Goal: Feedback & Contribution: Submit feedback/report problem

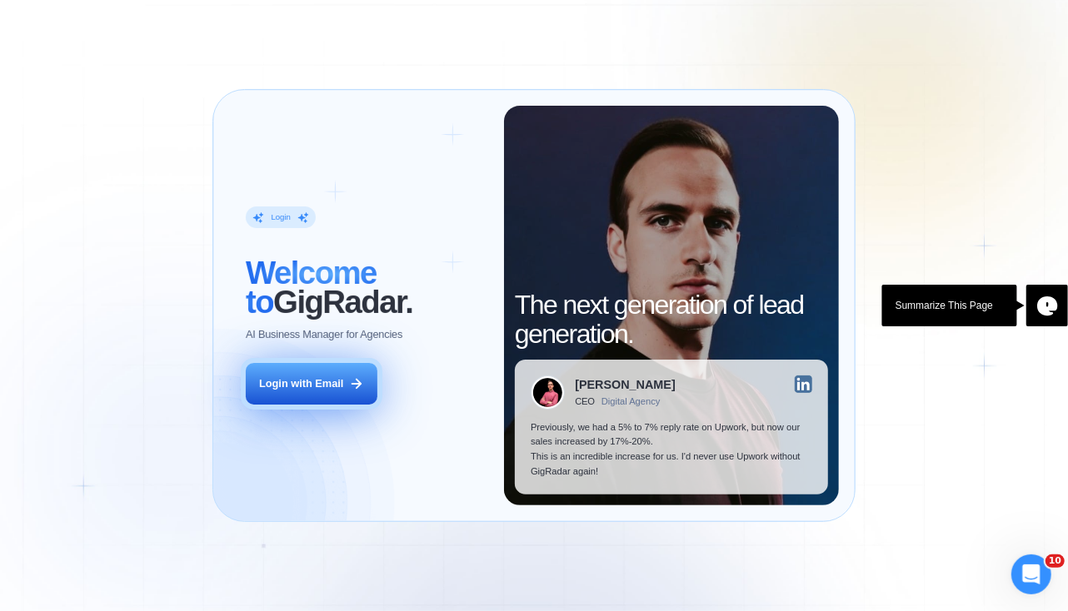
click at [349, 388] on icon at bounding box center [356, 383] width 15 height 15
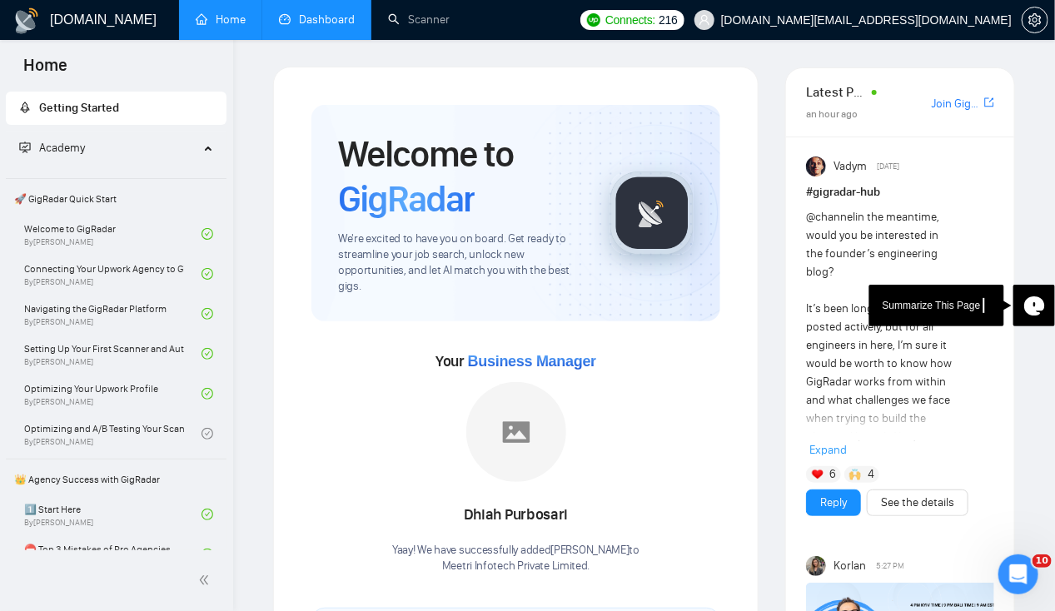
click at [340, 12] on link "Dashboard" at bounding box center [317, 19] width 76 height 14
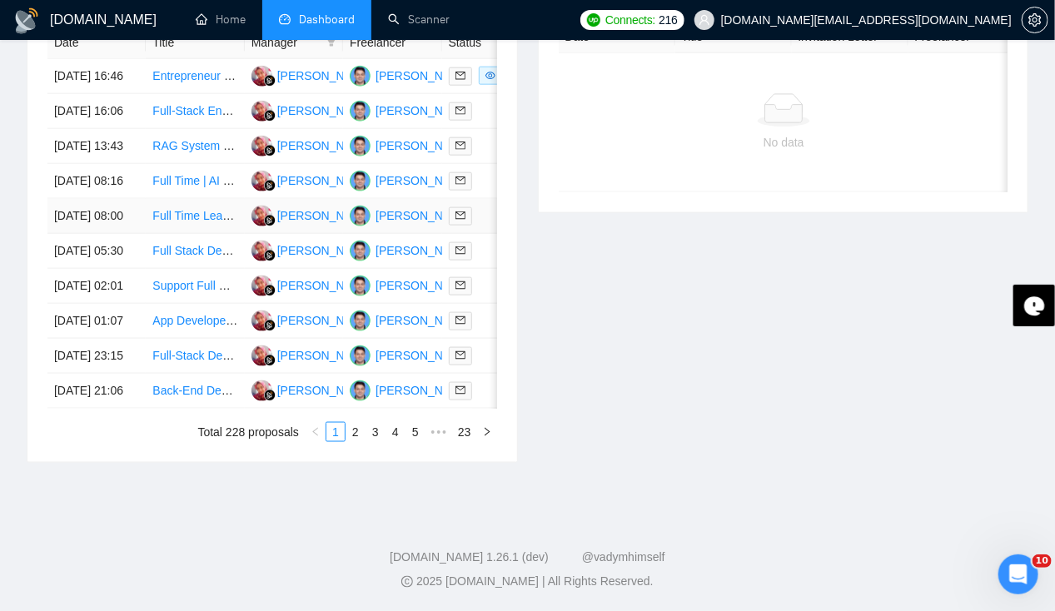
click at [89, 228] on td "[DATE] 08:00" at bounding box center [96, 216] width 98 height 35
click at [67, 164] on td "[DATE] 08:16" at bounding box center [96, 181] width 98 height 35
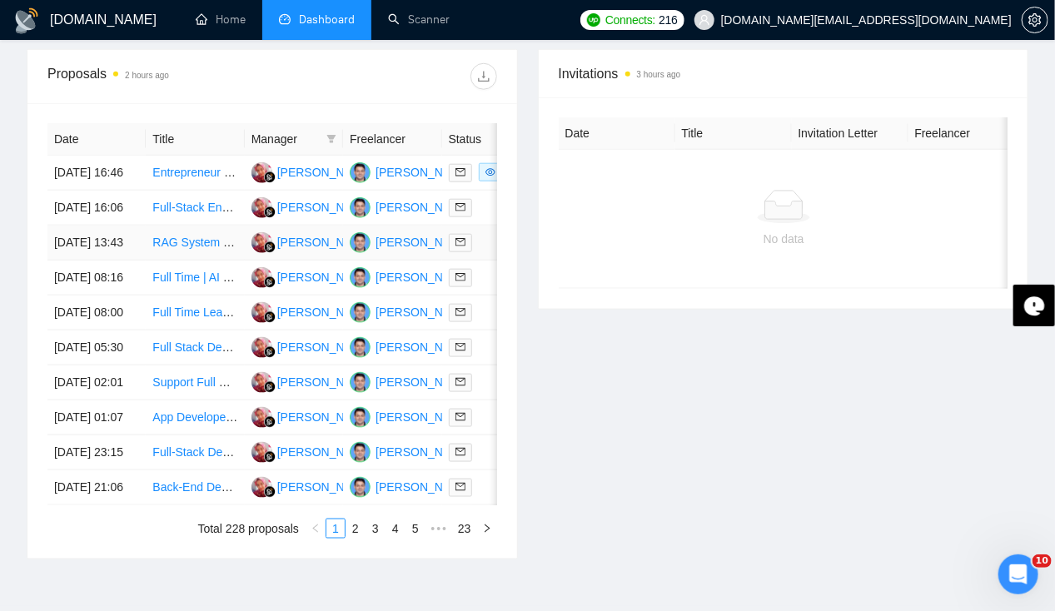
scroll to position [624, 0]
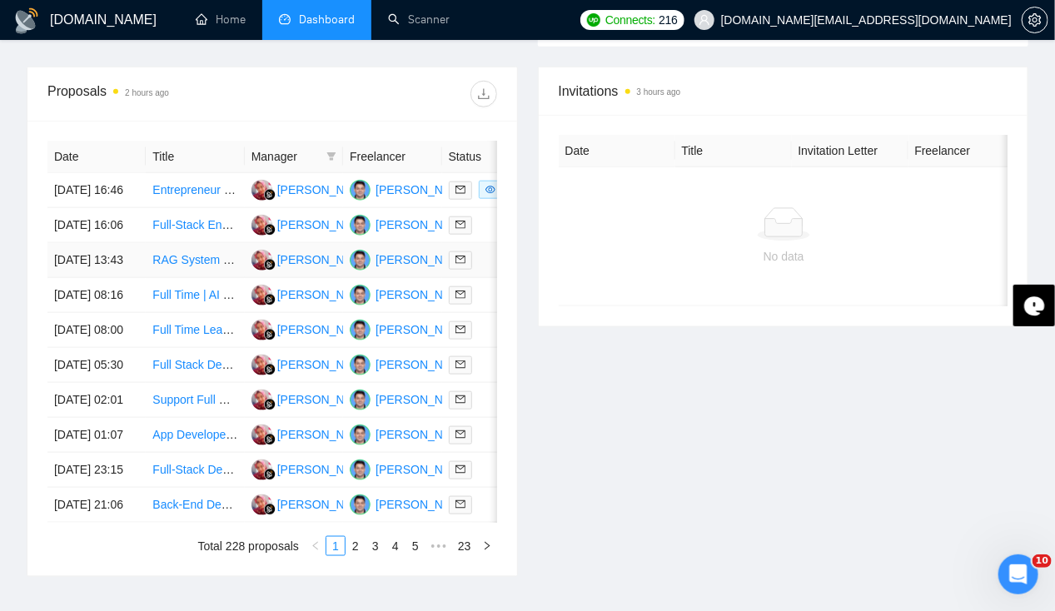
click at [83, 271] on td "[DATE] 13:43" at bounding box center [96, 260] width 98 height 35
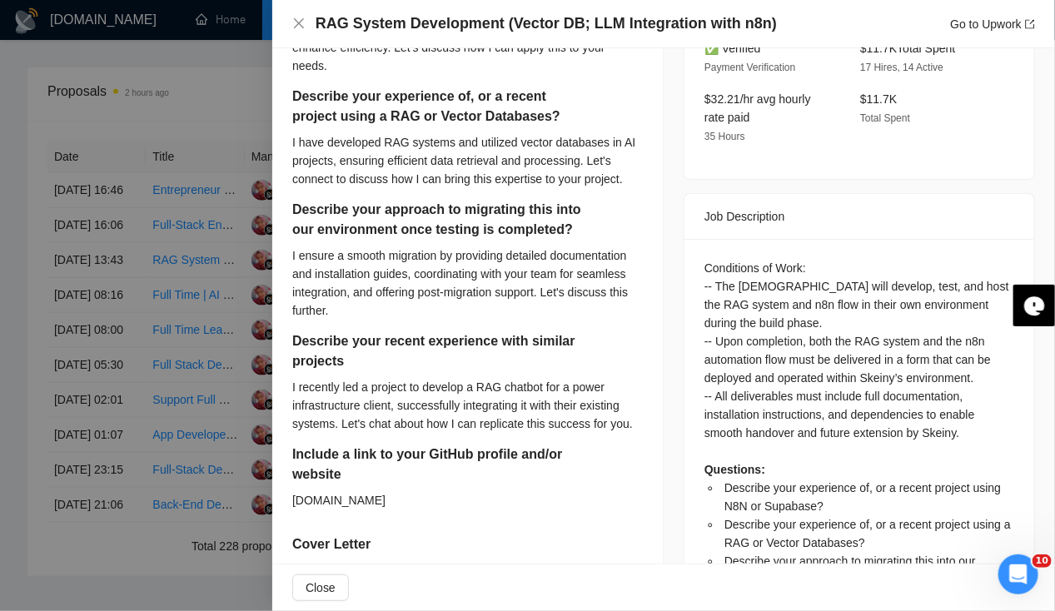
scroll to position [530, 0]
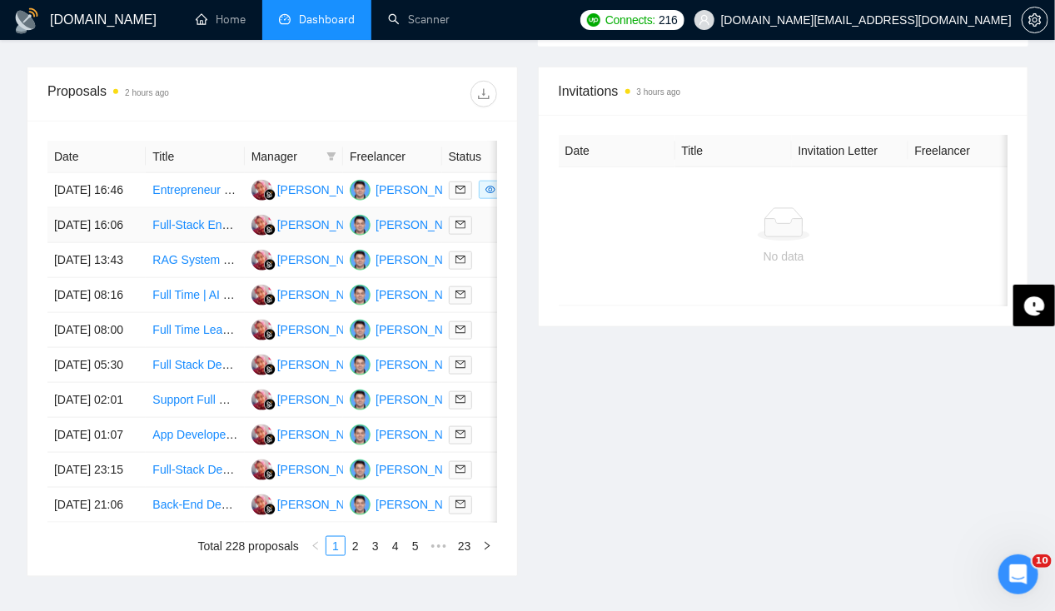
click at [82, 216] on td "[DATE] 16:06" at bounding box center [96, 225] width 98 height 35
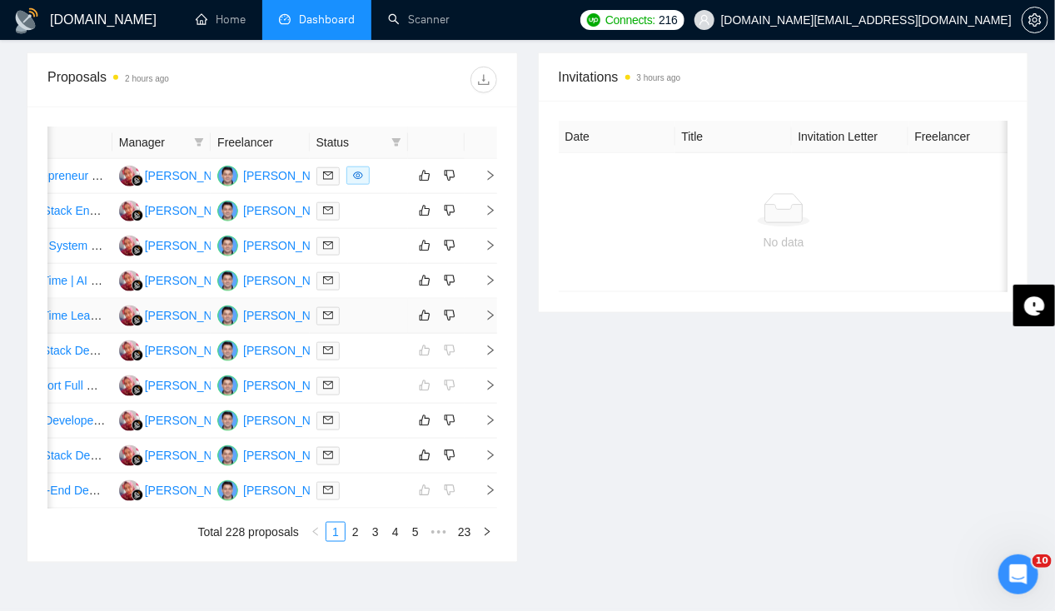
scroll to position [0, 0]
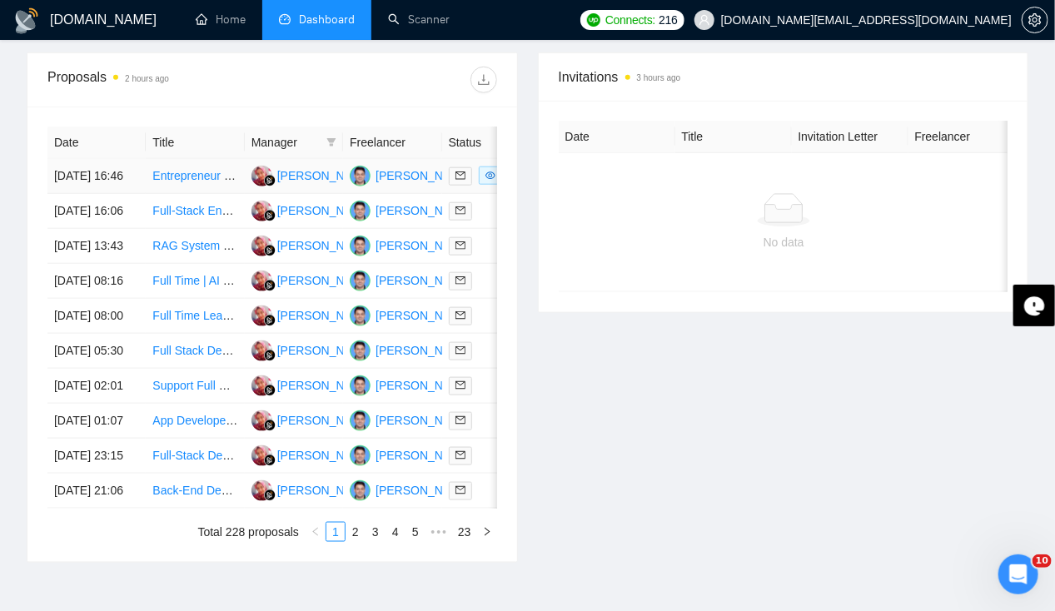
click at [85, 159] on td "[DATE] 16:46" at bounding box center [96, 176] width 98 height 35
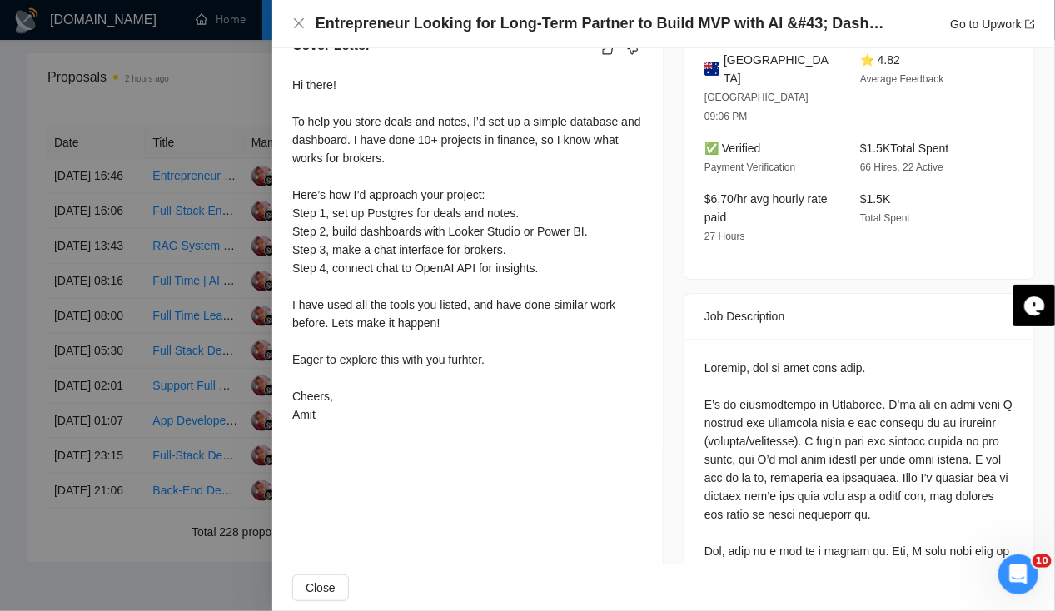
scroll to position [474, 0]
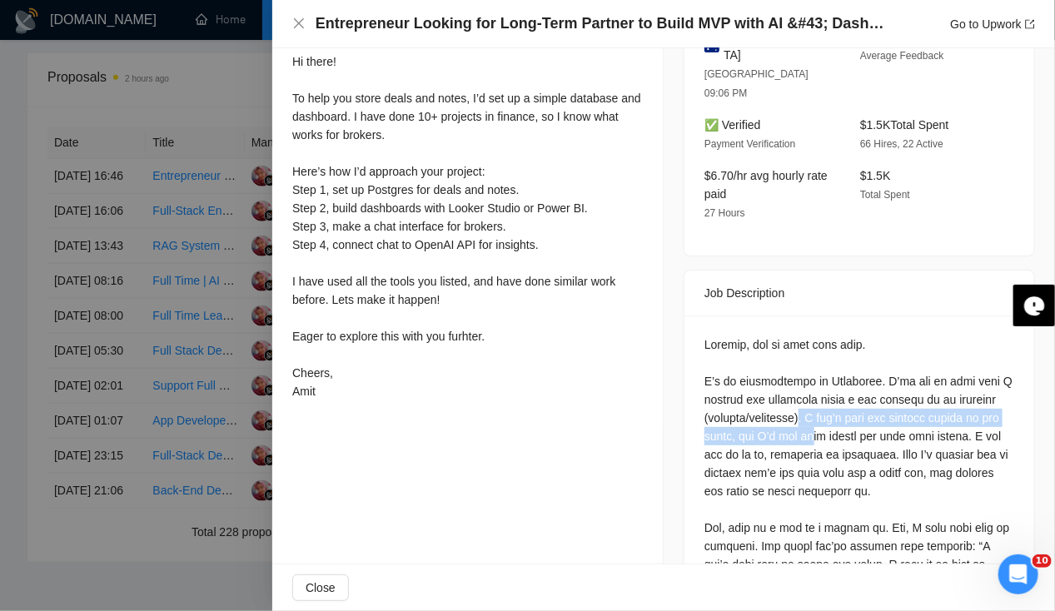
drag, startPoint x: 800, startPoint y: 374, endPoint x: 806, endPoint y: 389, distance: 16.1
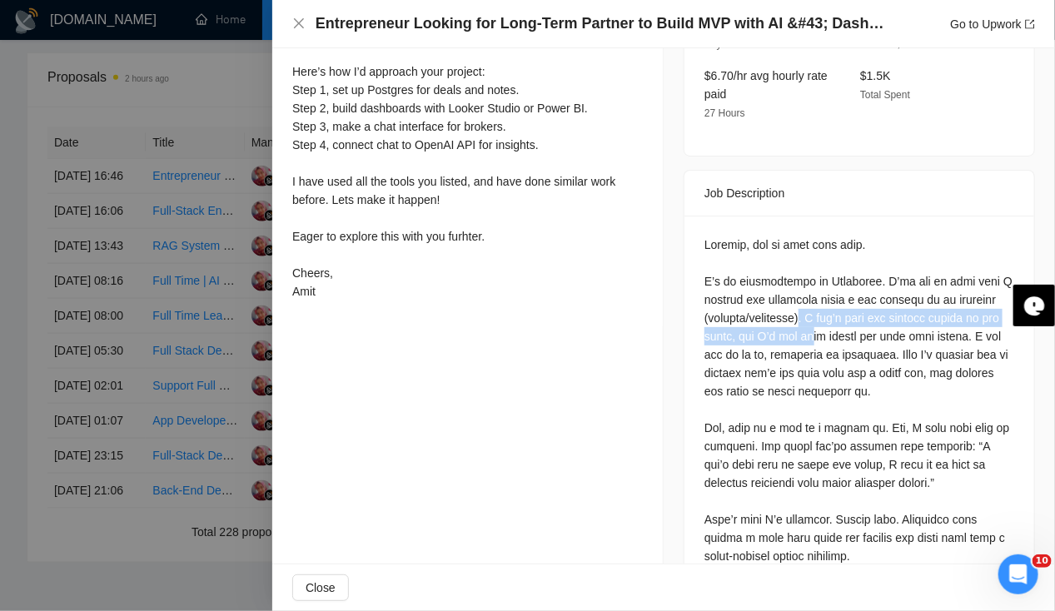
scroll to position [575, 0]
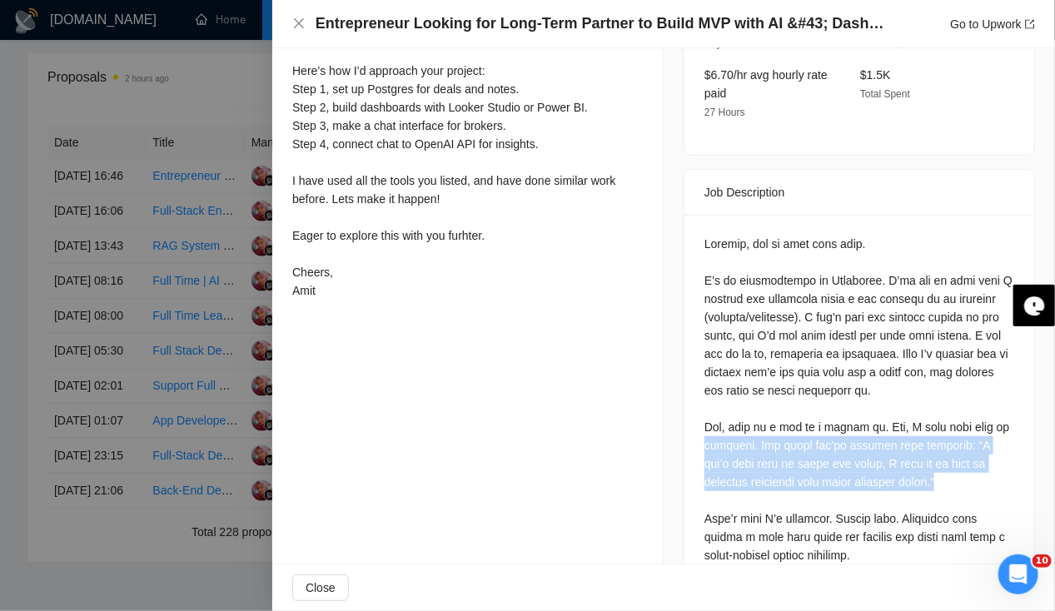
drag, startPoint x: 697, startPoint y: 396, endPoint x: 908, endPoint y: 441, distance: 215.6
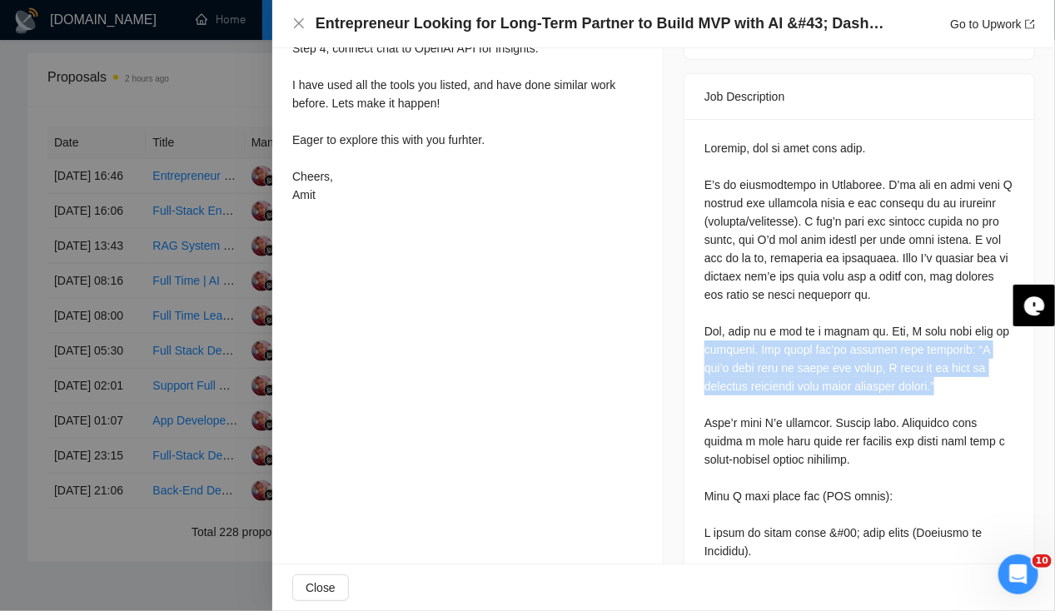
scroll to position [675, 0]
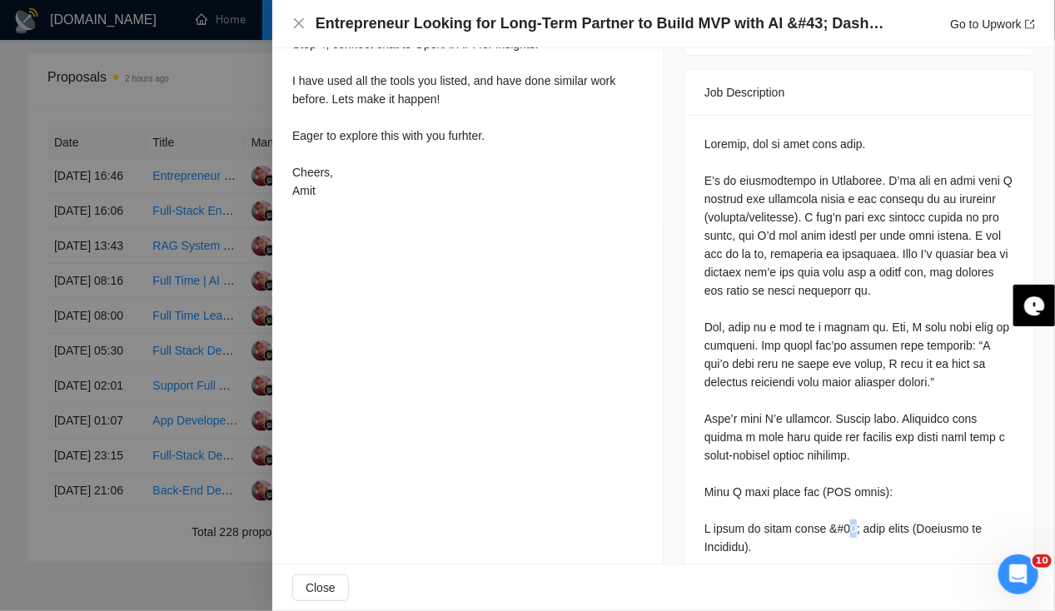
drag, startPoint x: 908, startPoint y: 441, endPoint x: 838, endPoint y: 490, distance: 85.5
click at [675, 403] on div "Job Posting Details Overview [DATE] 16:33 Published $10 - $20 Hourly Rate Inter…" at bounding box center [859, 355] width 391 height 1963
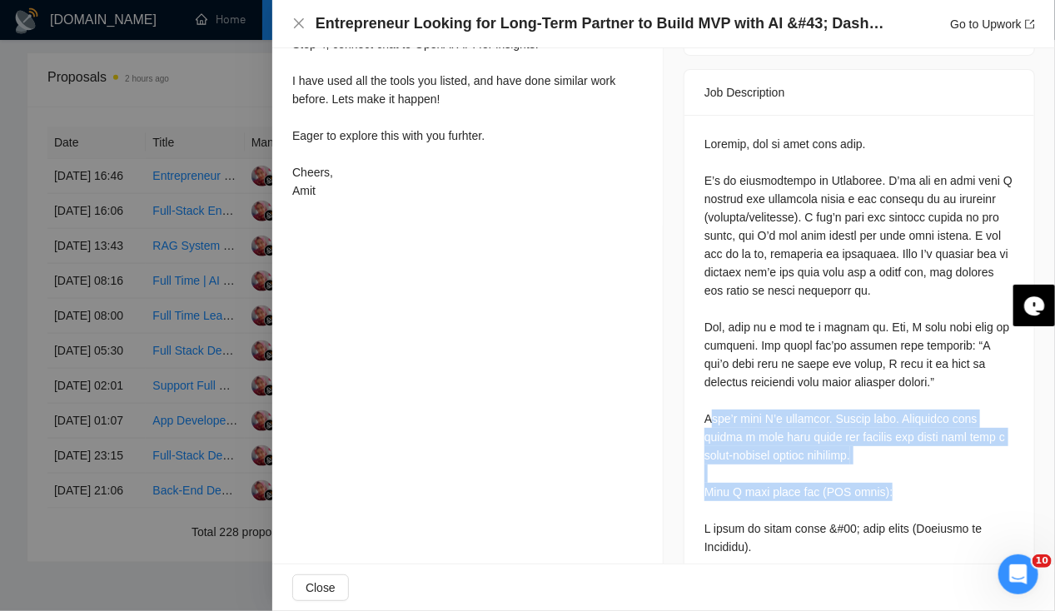
drag, startPoint x: 704, startPoint y: 367, endPoint x: 906, endPoint y: 446, distance: 217.0
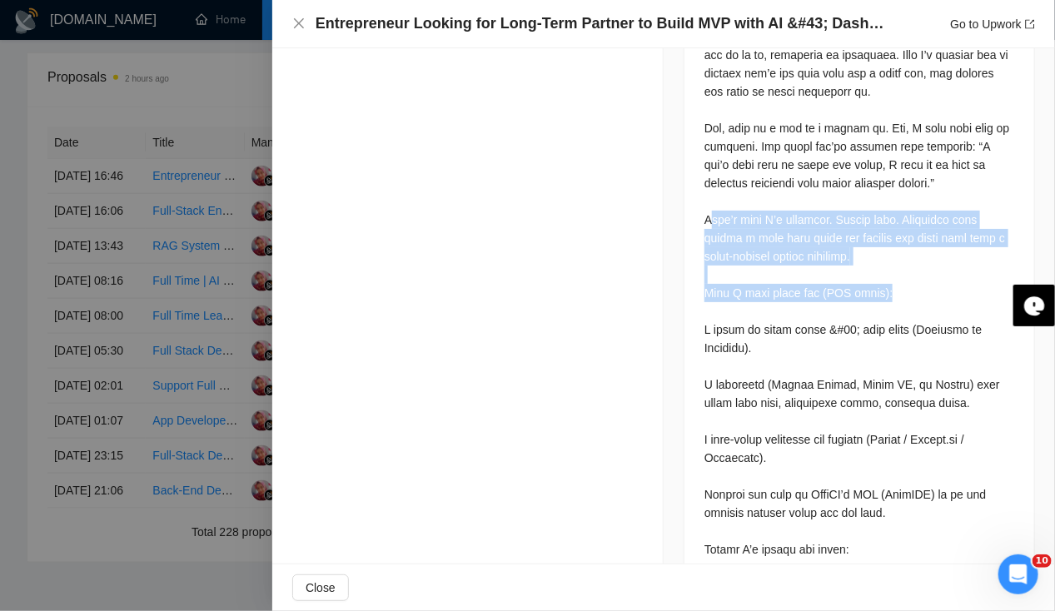
scroll to position [878, 0]
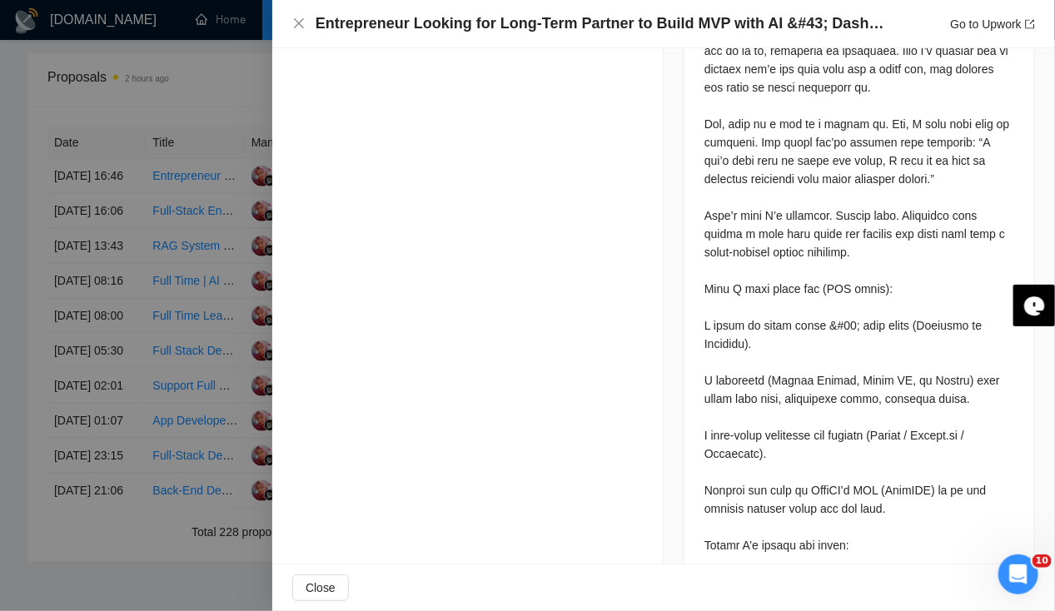
drag, startPoint x: 906, startPoint y: 446, endPoint x: 778, endPoint y: 408, distance: 133.6
click at [778, 408] on div at bounding box center [860, 509] width 310 height 1154
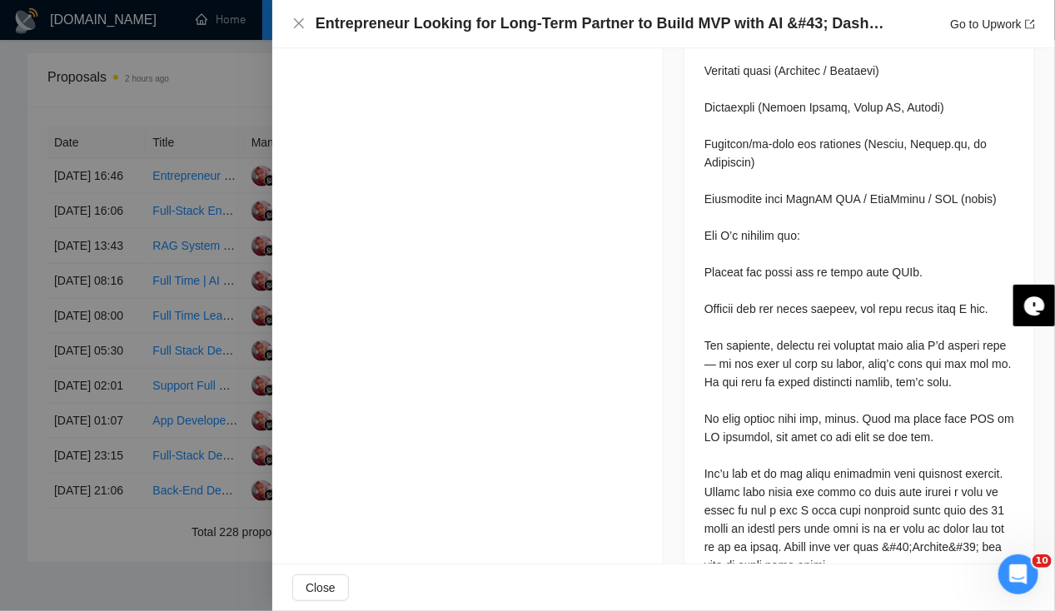
scroll to position [1403, 0]
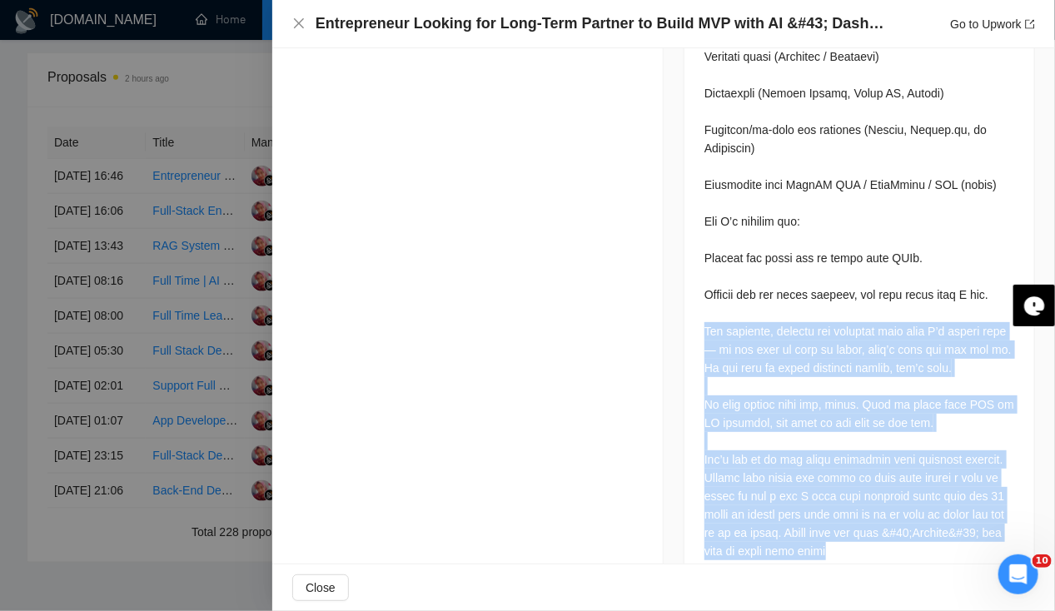
drag, startPoint x: 701, startPoint y: 286, endPoint x: 976, endPoint y: 511, distance: 355.1
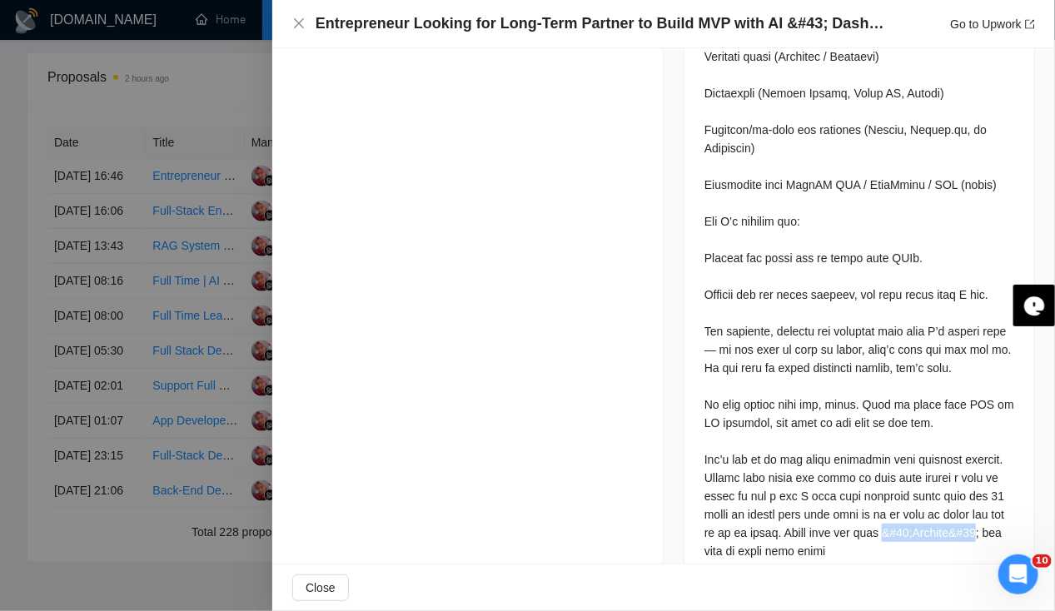
drag, startPoint x: 803, startPoint y: 511, endPoint x: 697, endPoint y: 515, distance: 105.8
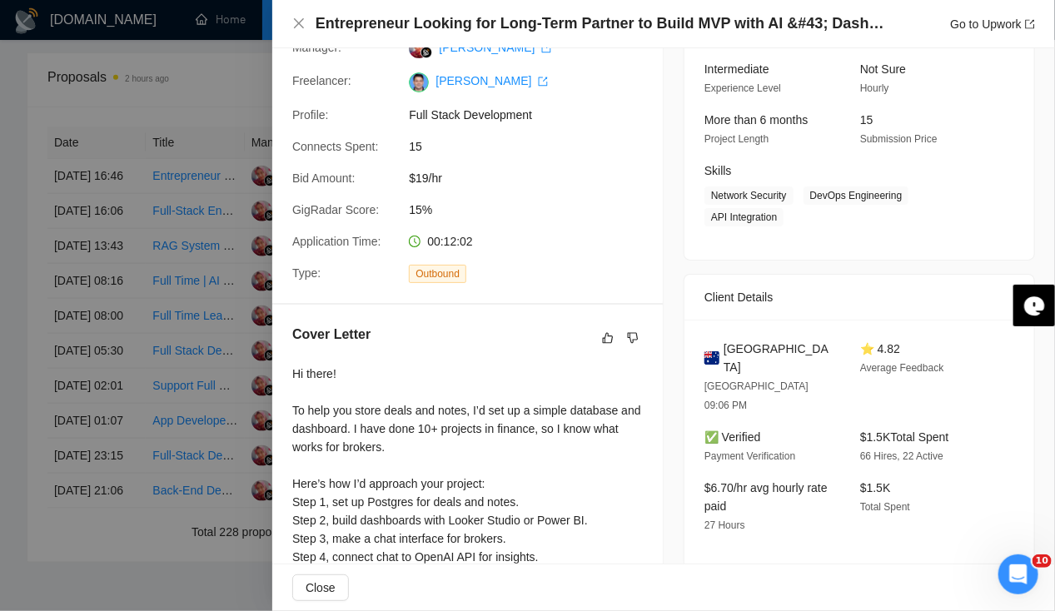
scroll to position [0, 0]
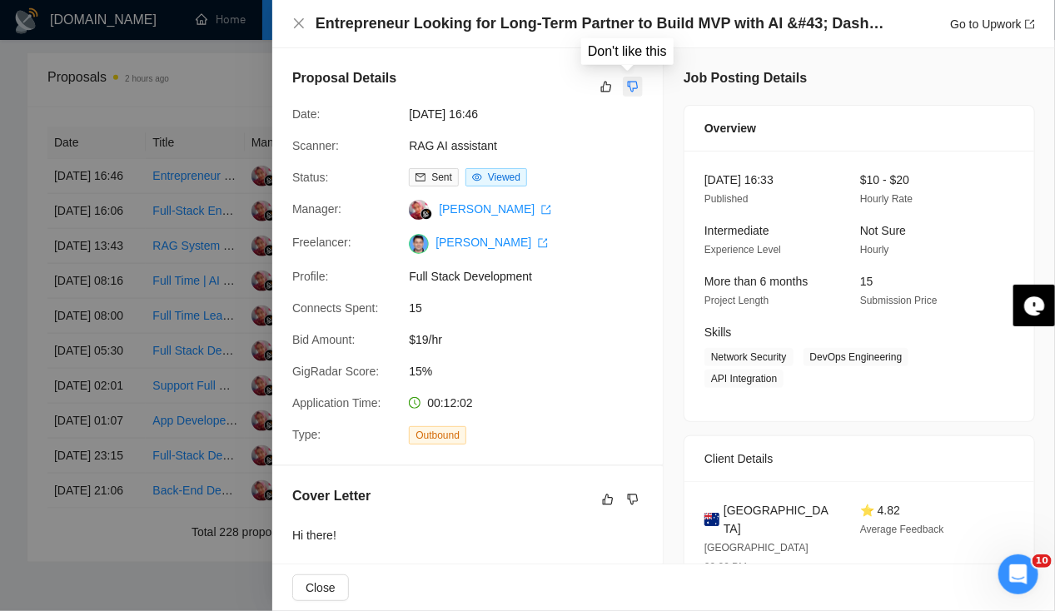
click at [628, 85] on icon "dislike" at bounding box center [633, 87] width 11 height 11
click at [630, 496] on icon "dislike" at bounding box center [633, 499] width 12 height 13
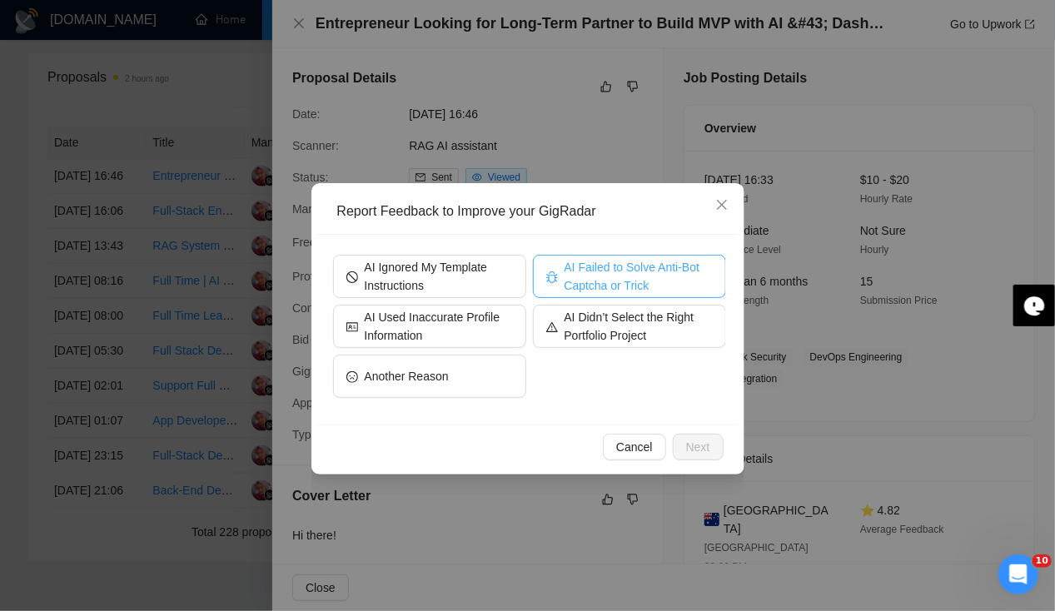
click at [624, 288] on span "AI Failed to Solve Anti-Bot Captcha or Trick" at bounding box center [639, 276] width 148 height 37
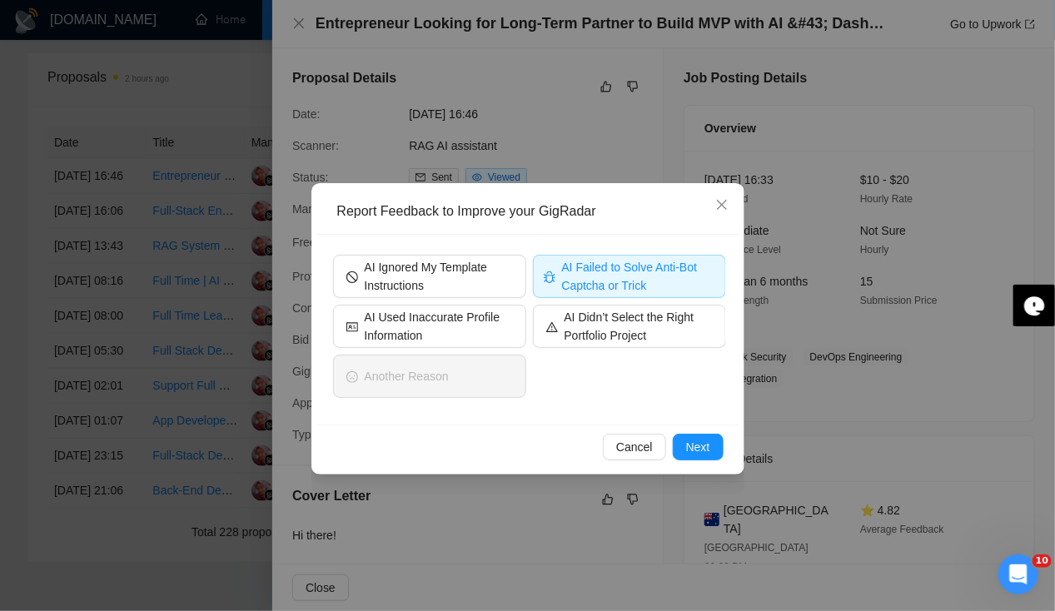
click at [725, 456] on div "Cancel Next" at bounding box center [527, 447] width 421 height 44
click at [711, 450] on button "Next" at bounding box center [698, 447] width 51 height 27
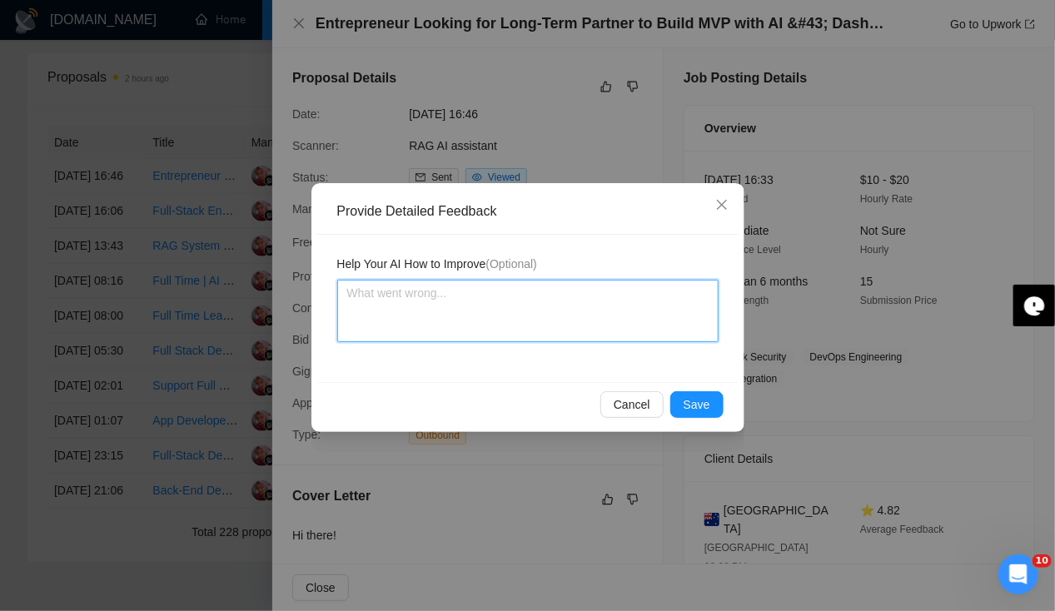
click at [445, 318] on textarea at bounding box center [527, 311] width 381 height 62
type textarea "I"
type textarea "It"
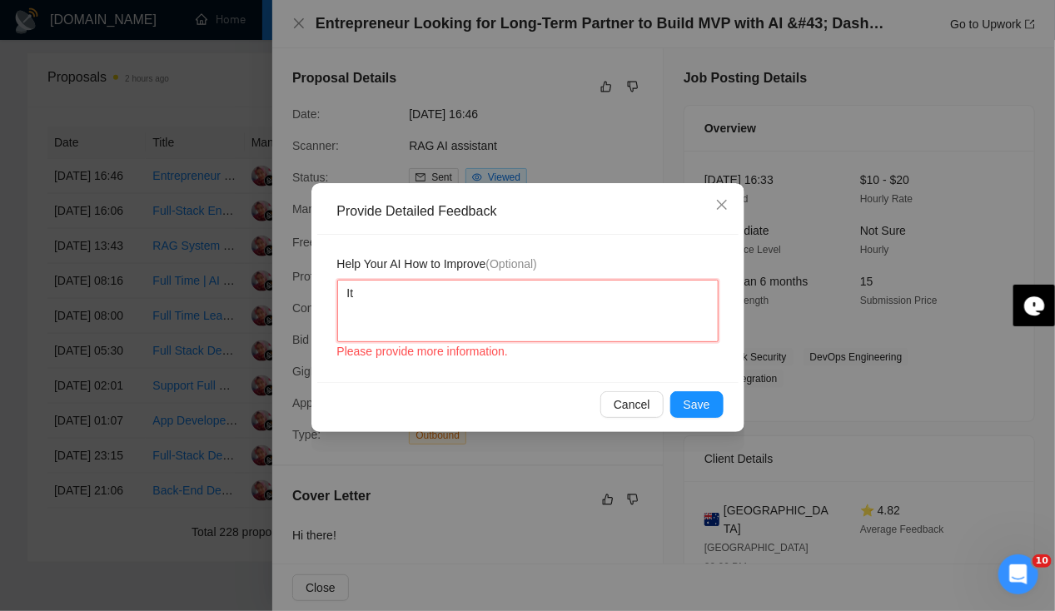
type textarea "It"
type textarea "It h"
type textarea "It ha"
type textarea "It has"
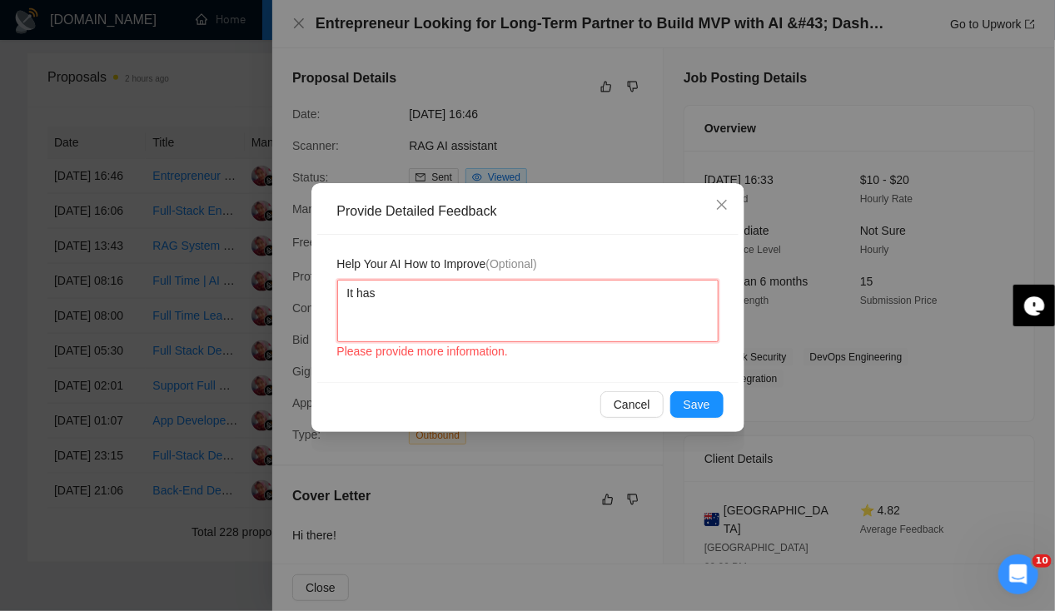
type textarea "It has a"
type textarea "It has as"
type textarea "It has ask"
type textarea "It has aske"
type textarea "It has asked"
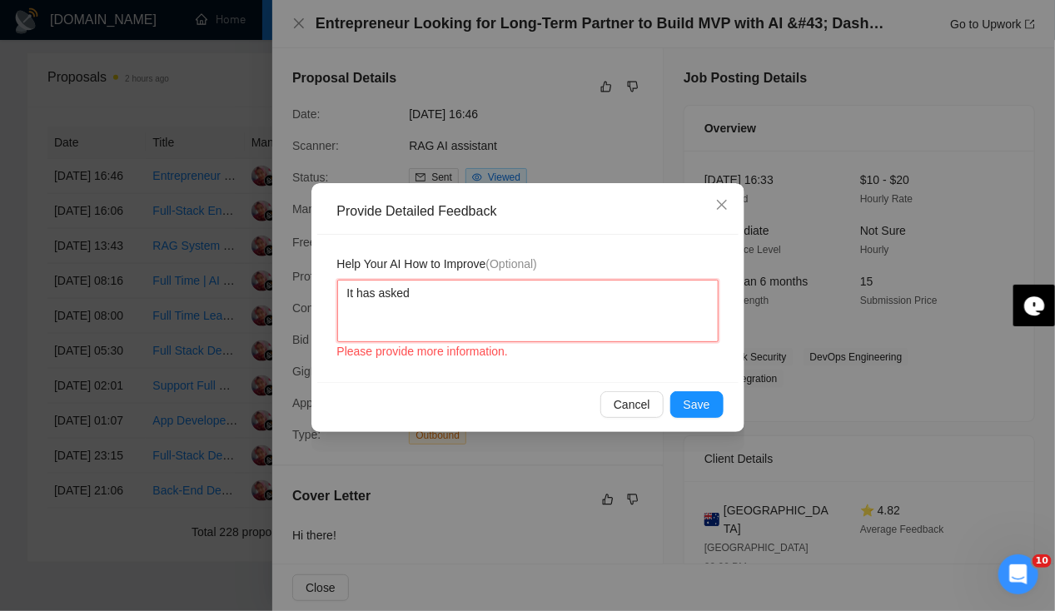
type textarea "It has asked"
type textarea "It has asked f"
type textarea "It has asked fo"
type textarea "It has asked for"
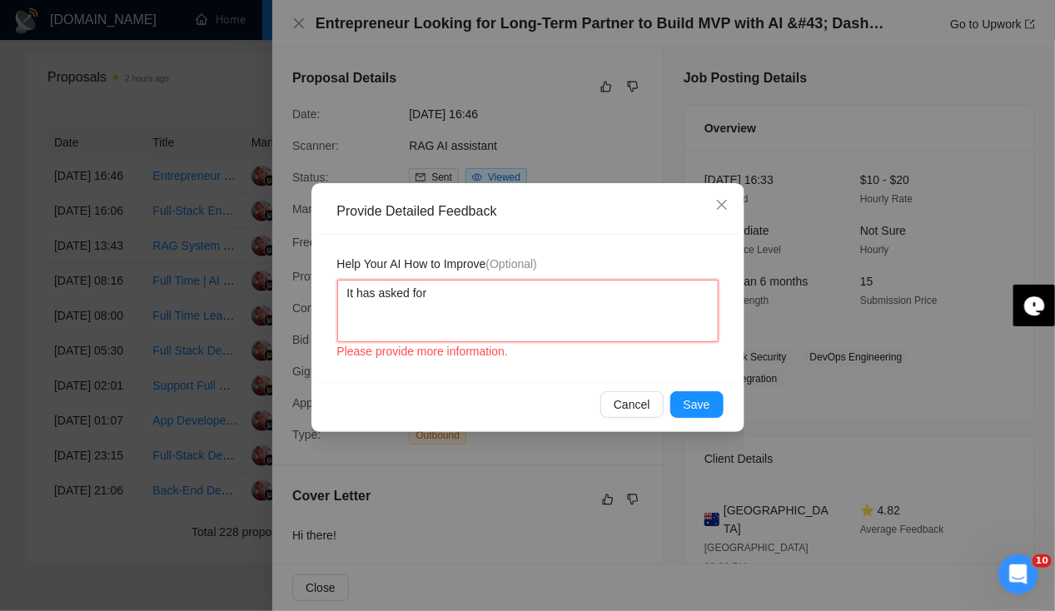
type textarea "It has asked for a"
type textarea "It has asked for a un"
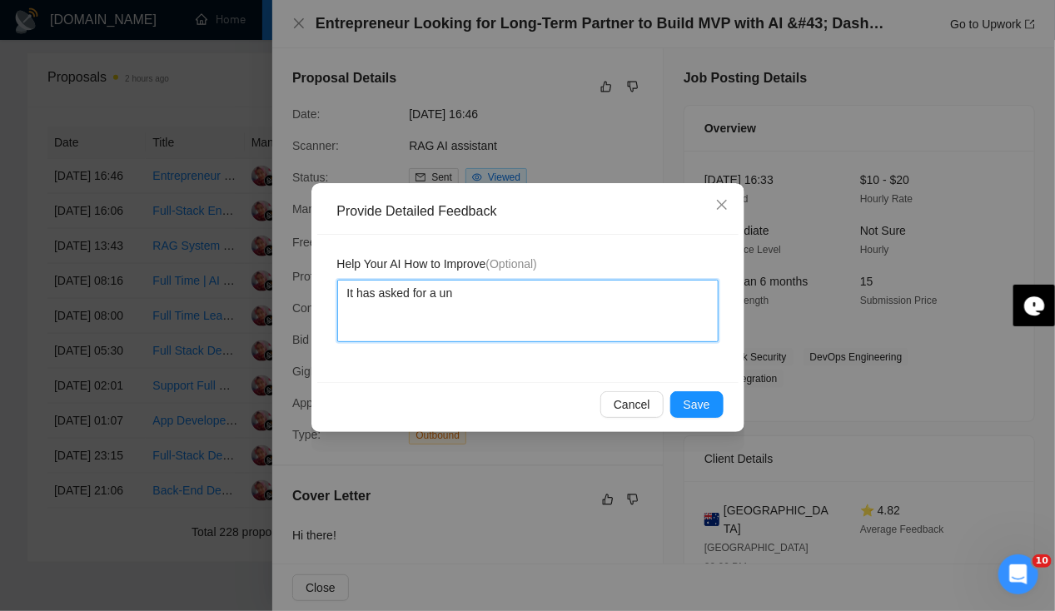
type textarea "It has asked for a uni"
type textarea "It has asked for a unico"
type textarea "It has asked for a unicod"
type textarea "It has asked for a unicode"
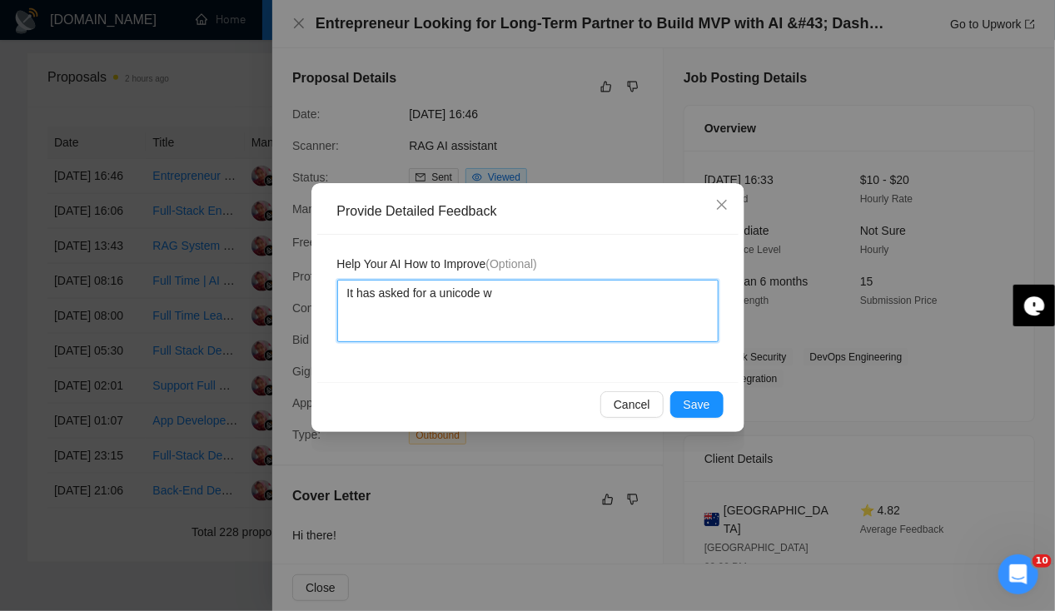
type textarea "It has asked for a unicode wo"
type textarea "It has asked for a unicode wor"
type textarea "It has asked for a unicode word"
type textarea "It has asked for a unicode word w"
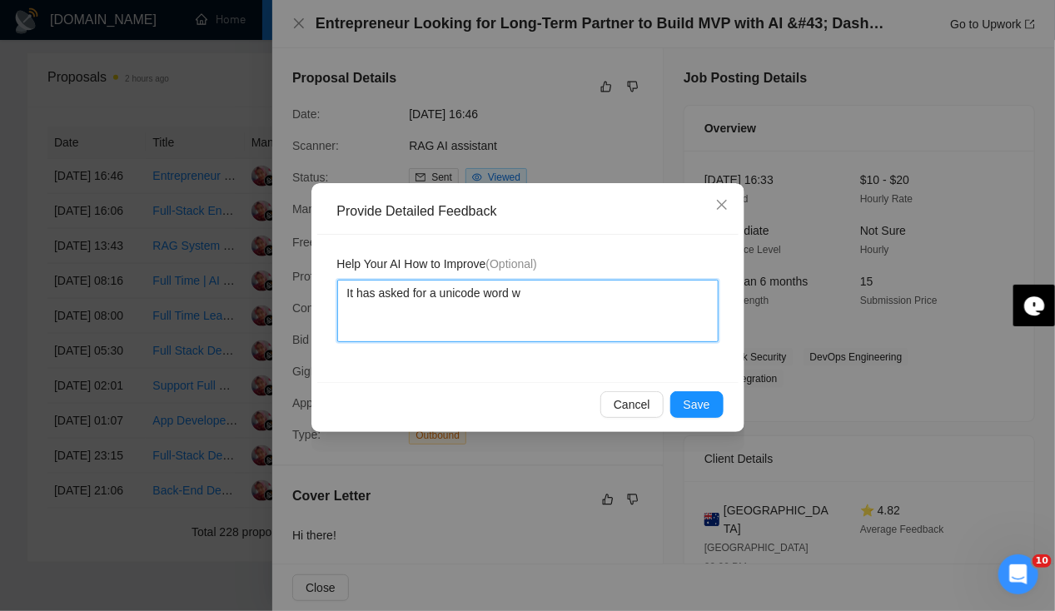
type textarea "It has asked for a unicode word wh"
type textarea "It has asked for a unicode word whi"
type textarea "It has asked for a unicode word whic"
type textarea "It has asked for a unicode word which"
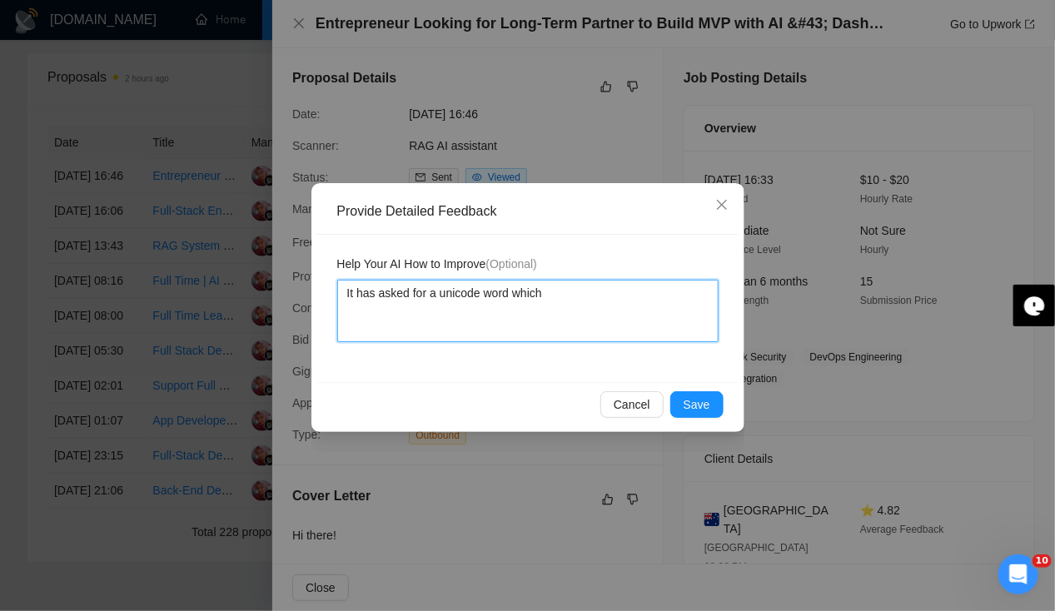
type textarea "It has asked for a unicode word which w"
type textarea "It has asked for a unicode word which wa"
type textarea "It has asked for a unicode word which was"
type textarea "It has asked for a unicode word which was m"
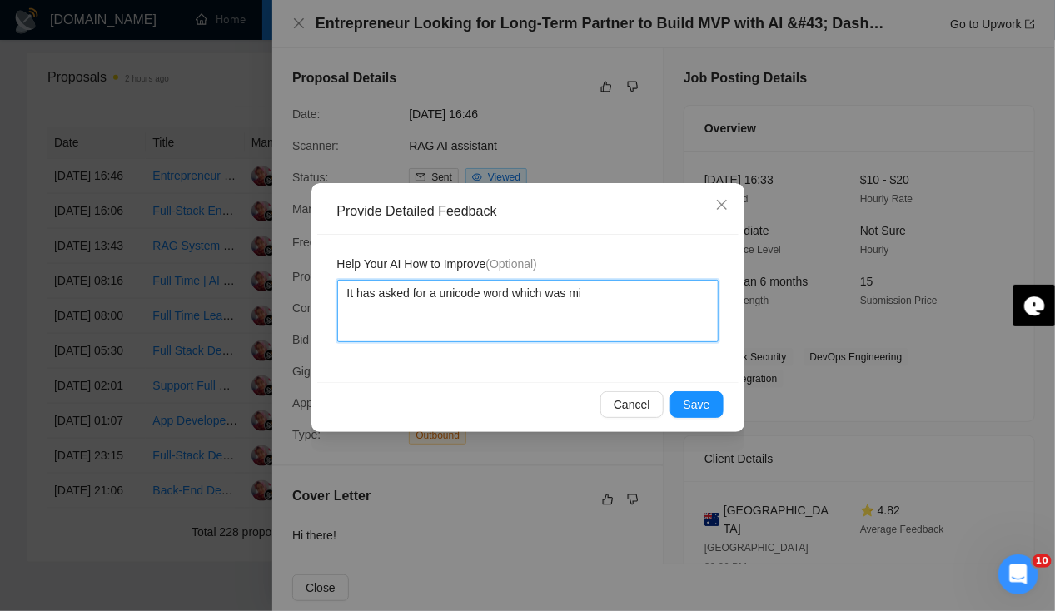
type textarea "It has asked for a unicode word which was mis"
type textarea "It has asked for a unicode word which was miss"
type textarea "It has asked for a unicode word which was misse"
type textarea "It has asked for a unicode word which was missed"
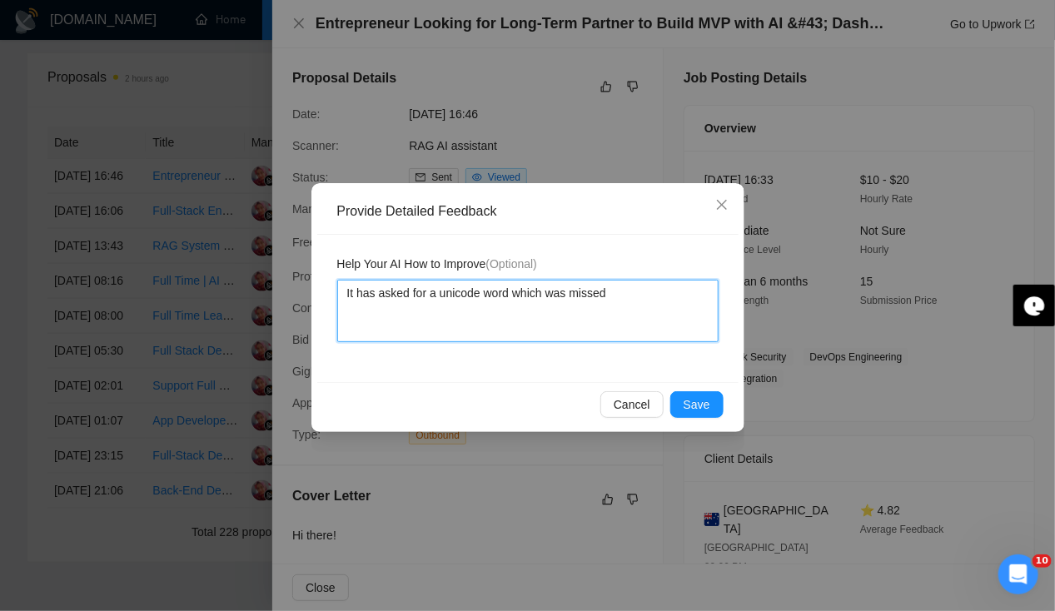
type textarea "It has asked for a unicode word which was missed b"
type textarea "It has asked for a unicode word which was missed by"
type textarea "It has asked for a unicode word which was missed by b"
type textarea "It has asked for a unicode word which was missed by [PERSON_NAME]"
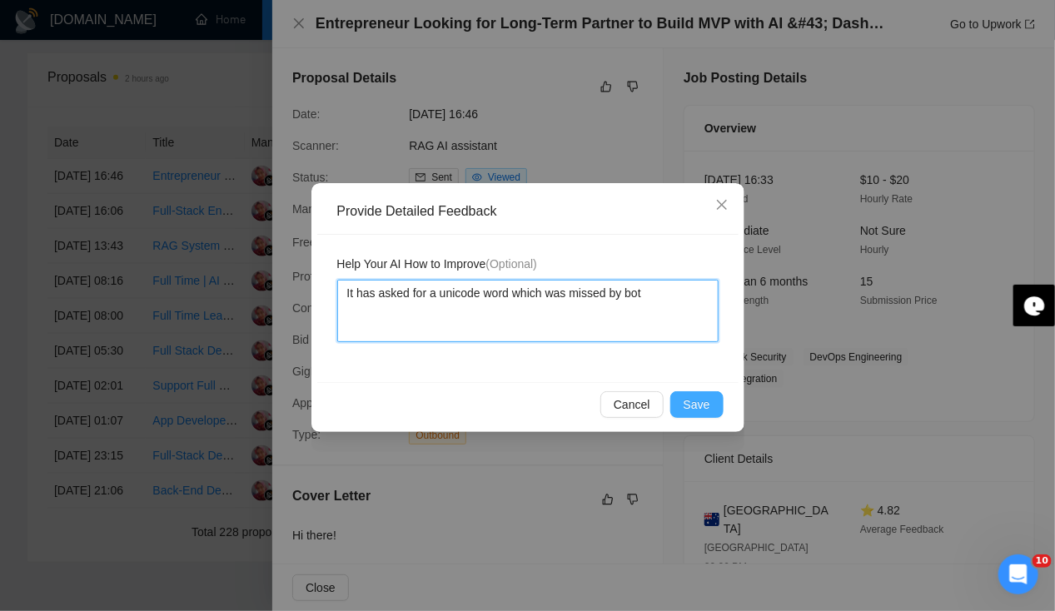
type textarea "It has asked for a unicode word which was missed by bot"
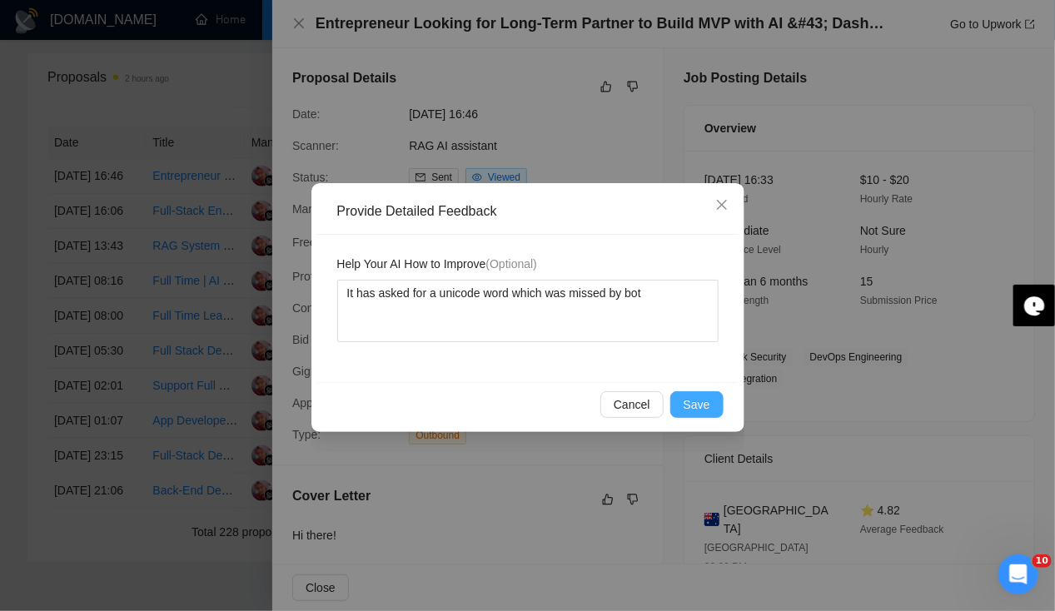
click at [690, 402] on span "Save" at bounding box center [697, 405] width 27 height 18
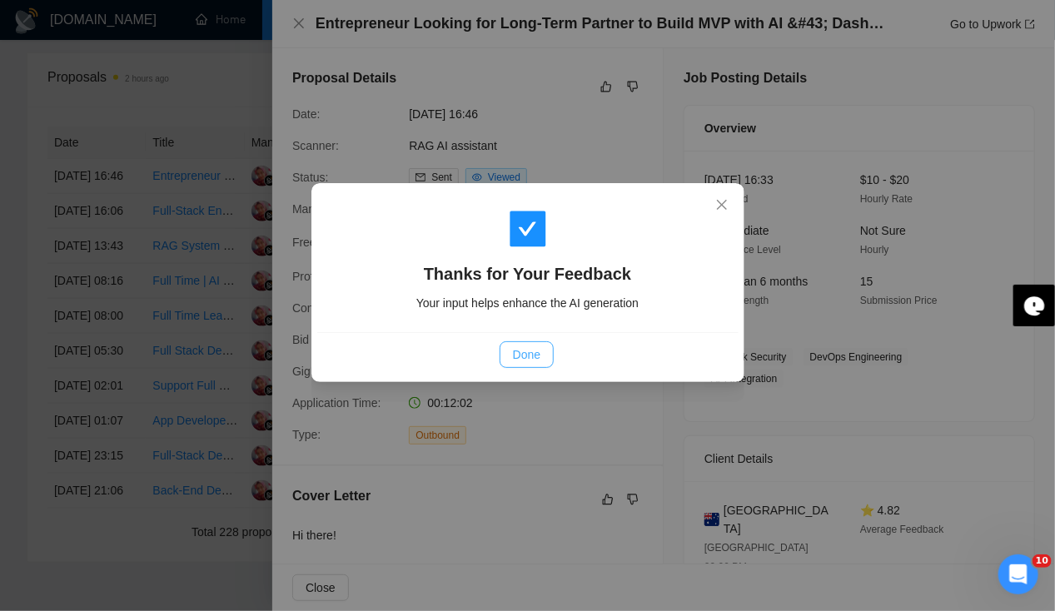
click at [531, 356] on span "Done" at bounding box center [526, 355] width 27 height 18
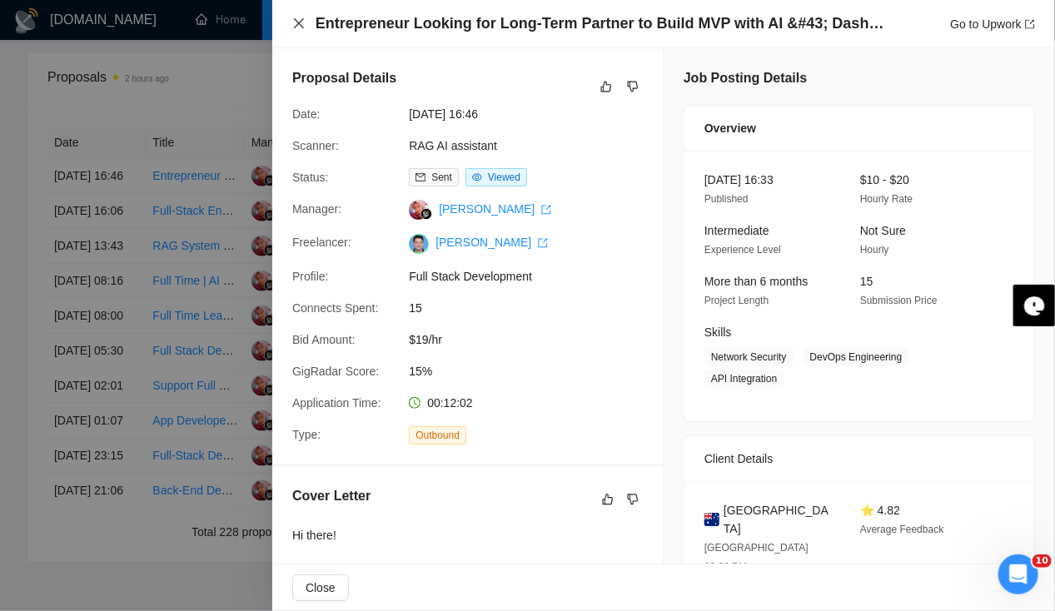
click at [300, 27] on icon "close" at bounding box center [298, 23] width 13 height 13
